Goal: Task Accomplishment & Management: Complete application form

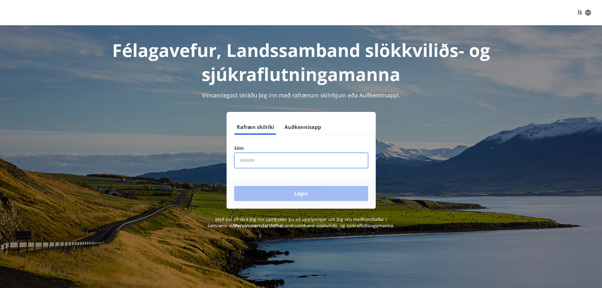
click at [271, 162] on input "phone" at bounding box center [301, 160] width 134 height 15
type input "********"
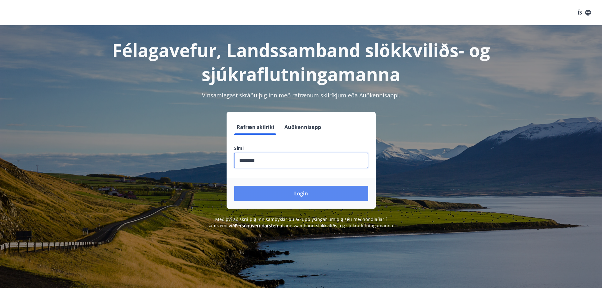
click at [310, 196] on button "Login" at bounding box center [301, 193] width 134 height 15
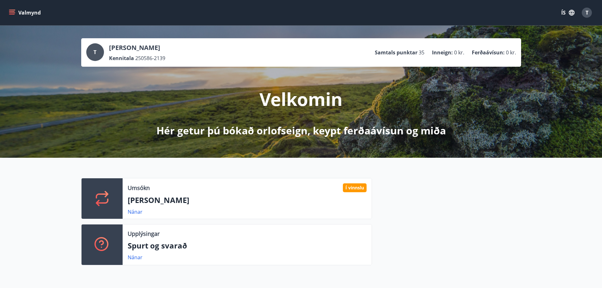
click at [8, 12] on button "Valmynd" at bounding box center [26, 12] width 36 height 11
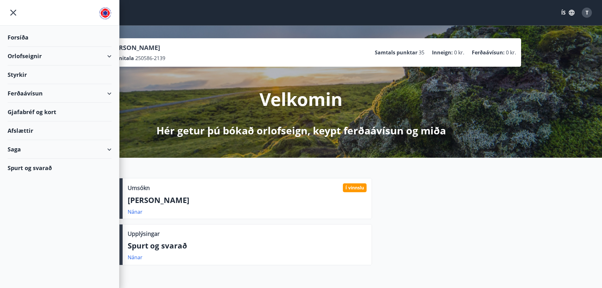
click at [19, 77] on div "Styrkir" at bounding box center [60, 74] width 104 height 19
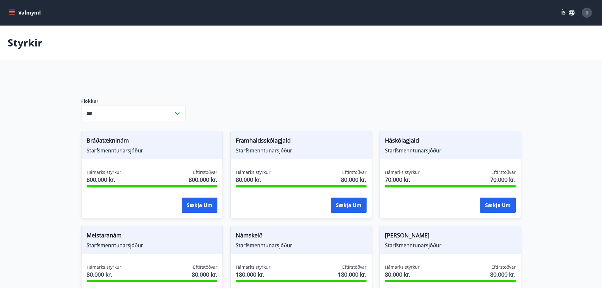
type input "***"
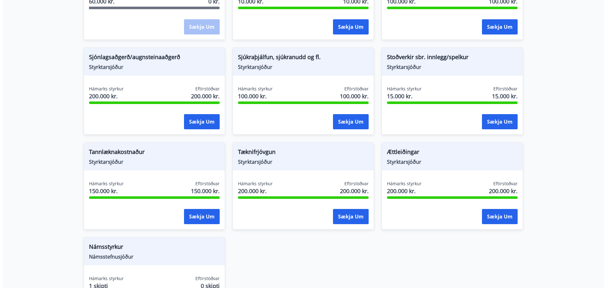
scroll to position [663, 0]
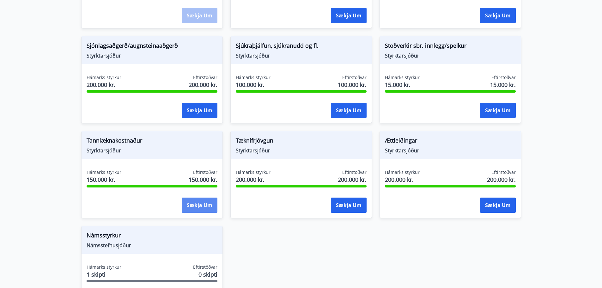
click at [200, 205] on button "Sækja um" at bounding box center [200, 204] width 36 height 15
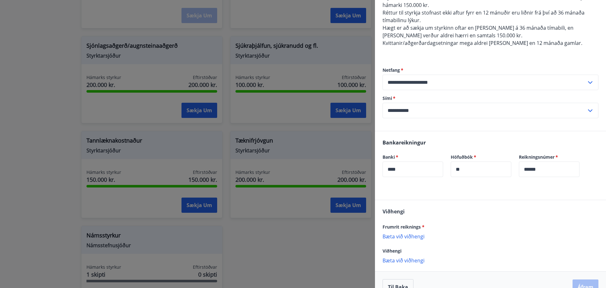
scroll to position [103, 0]
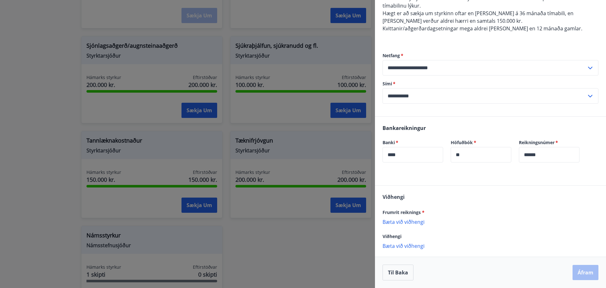
click at [408, 221] on p "Bæta við viðhengi" at bounding box center [491, 221] width 216 height 6
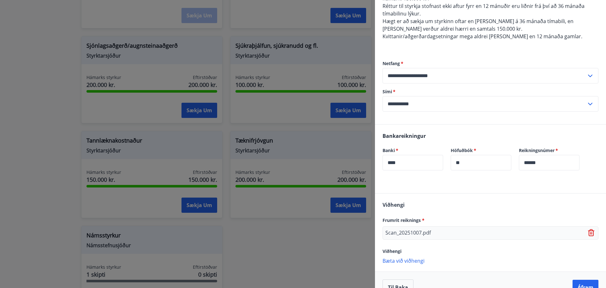
scroll to position [110, 0]
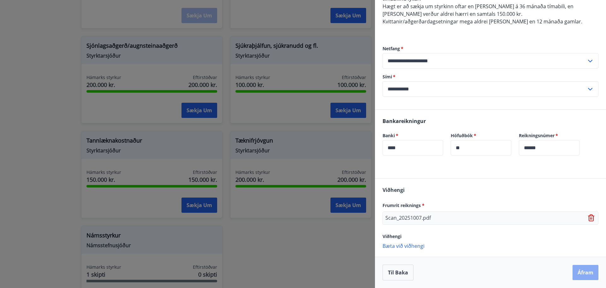
click at [578, 275] on button "Áfram" at bounding box center [586, 272] width 26 height 15
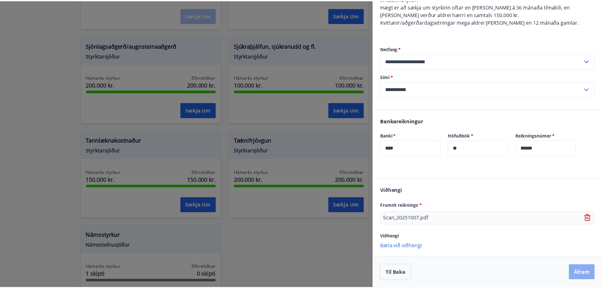
scroll to position [0, 0]
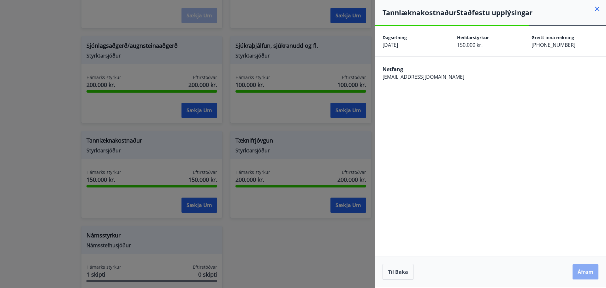
click at [590, 270] on button "Áfram" at bounding box center [586, 271] width 26 height 15
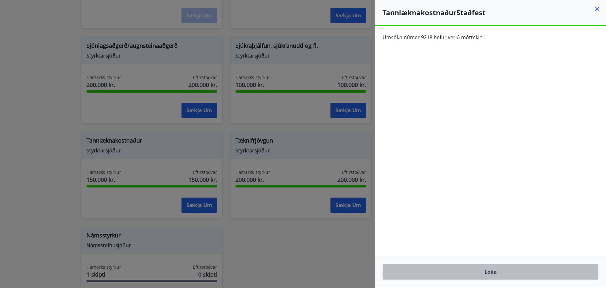
click at [490, 274] on button "Loka" at bounding box center [491, 272] width 216 height 16
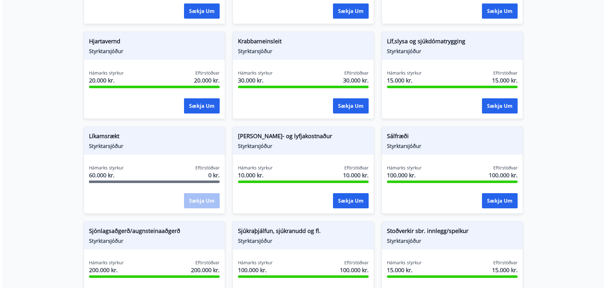
scroll to position [465, 0]
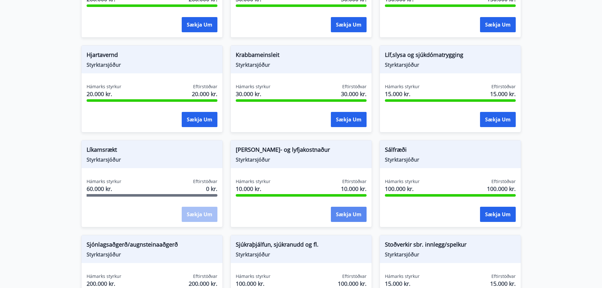
click at [354, 213] on button "Sækja um" at bounding box center [349, 214] width 36 height 15
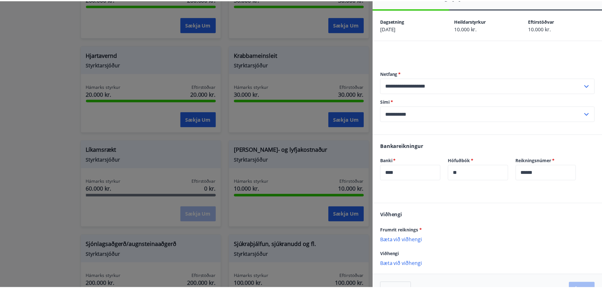
scroll to position [0, 0]
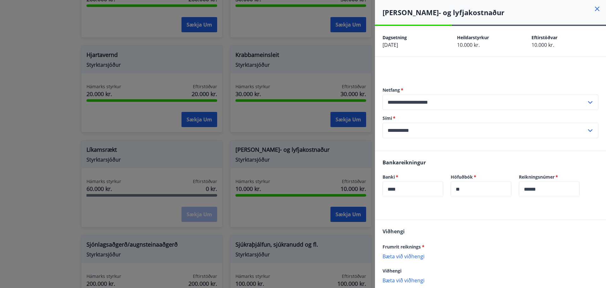
click at [595, 8] on icon at bounding box center [598, 9] width 8 height 8
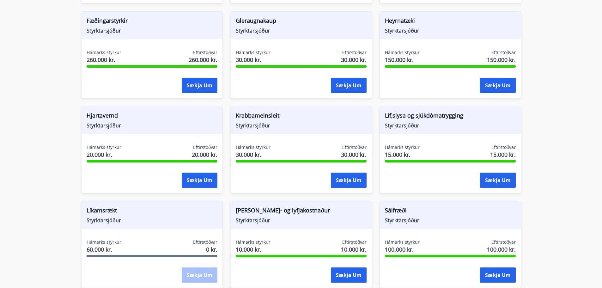
scroll to position [401, 0]
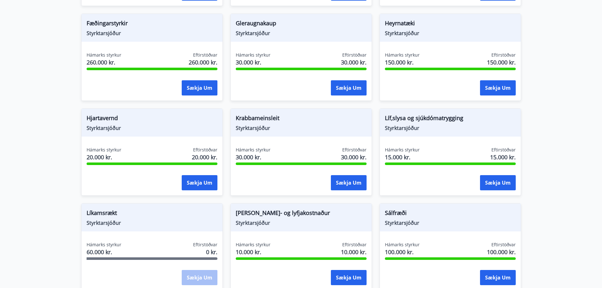
click at [406, 123] on span "Líf,slysa og sjúkdómatrygging" at bounding box center [450, 119] width 131 height 11
click at [493, 177] on button "Sækja um" at bounding box center [498, 182] width 36 height 15
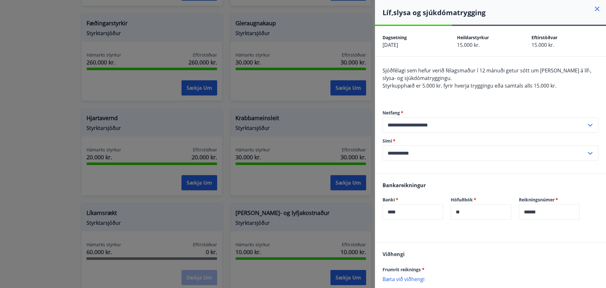
click at [594, 8] on icon at bounding box center [598, 9] width 8 height 8
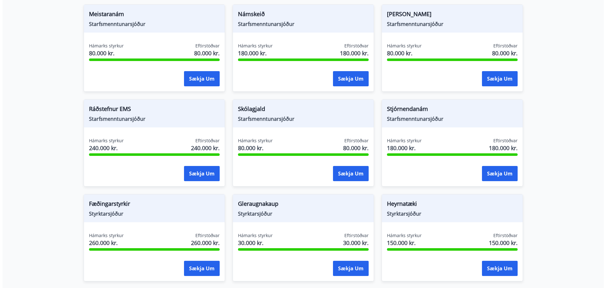
scroll to position [0, 0]
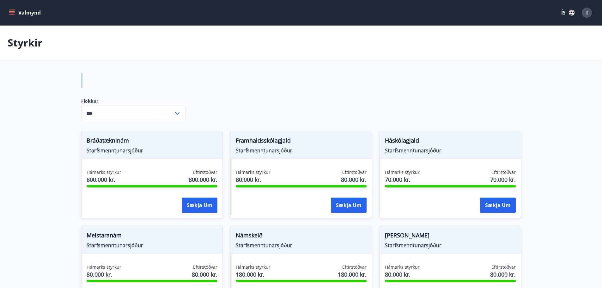
drag, startPoint x: 74, startPoint y: 94, endPoint x: 71, endPoint y: 82, distance: 11.6
click at [586, 14] on span "T" at bounding box center [586, 12] width 3 height 7
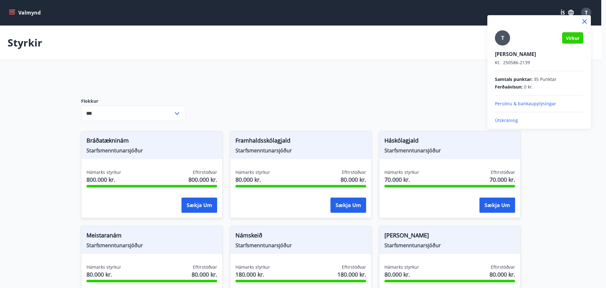
click at [509, 119] on p "Útskráning" at bounding box center [539, 120] width 88 height 6
